Goal: Find specific page/section

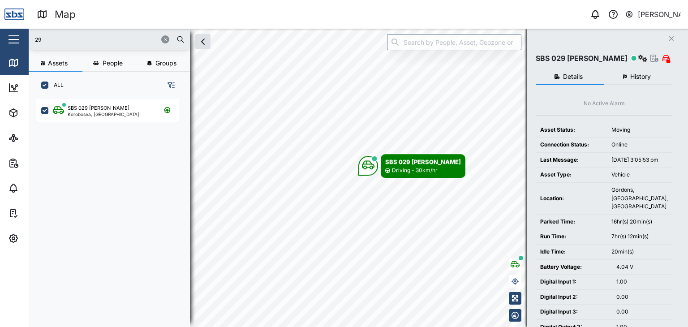
scroll to position [217, 140]
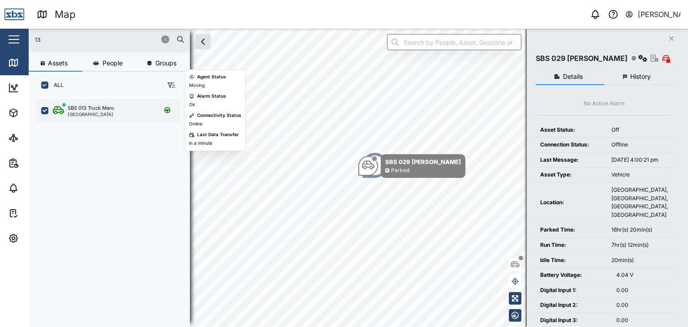
click at [108, 112] on div "[GEOGRAPHIC_DATA]" at bounding box center [91, 114] width 47 height 4
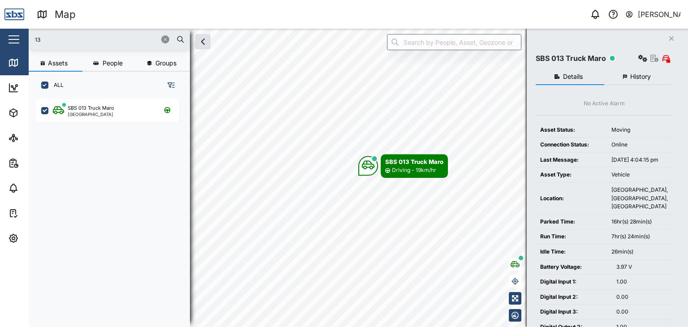
drag, startPoint x: 61, startPoint y: 35, endPoint x: 34, endPoint y: 35, distance: 26.9
click at [34, 35] on div "13" at bounding box center [109, 40] width 161 height 22
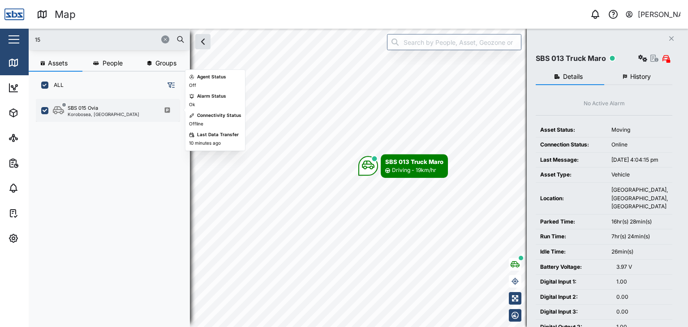
click at [84, 112] on div "Korobosea, [GEOGRAPHIC_DATA]" at bounding box center [104, 114] width 72 height 4
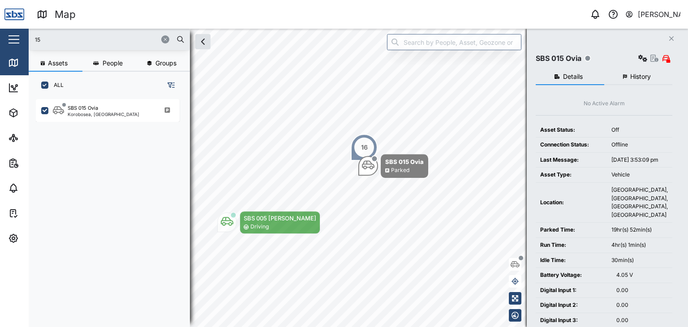
drag, startPoint x: 60, startPoint y: 32, endPoint x: 51, endPoint y: 39, distance: 11.3
click at [56, 34] on div "15" at bounding box center [109, 40] width 161 height 22
drag, startPoint x: 47, startPoint y: 43, endPoint x: 26, endPoint y: 43, distance: 21.1
click at [26, 43] on div "Map 0 [PERSON_NAME] Close Map Dashboard Assets ATS Camera Generator Personnel T…" at bounding box center [344, 163] width 688 height 327
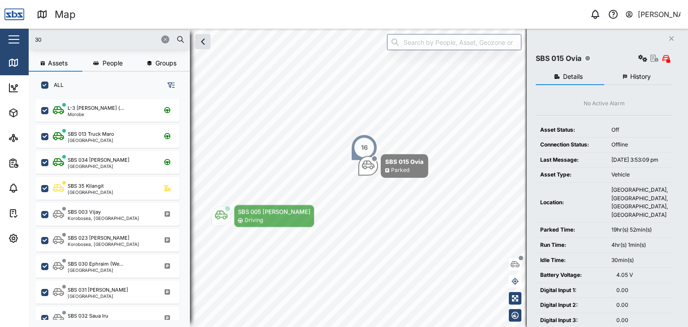
type input "30"
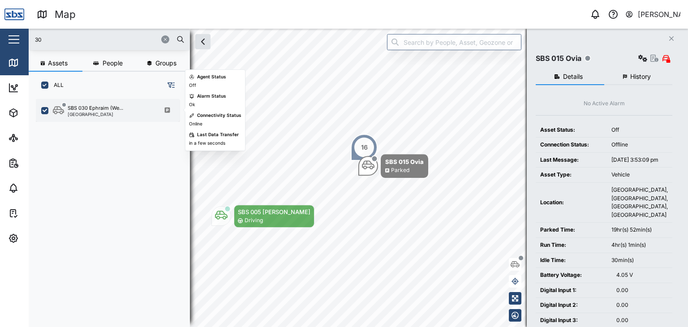
click at [102, 112] on div "[GEOGRAPHIC_DATA]" at bounding box center [96, 114] width 56 height 4
